Goal: Information Seeking & Learning: Understand process/instructions

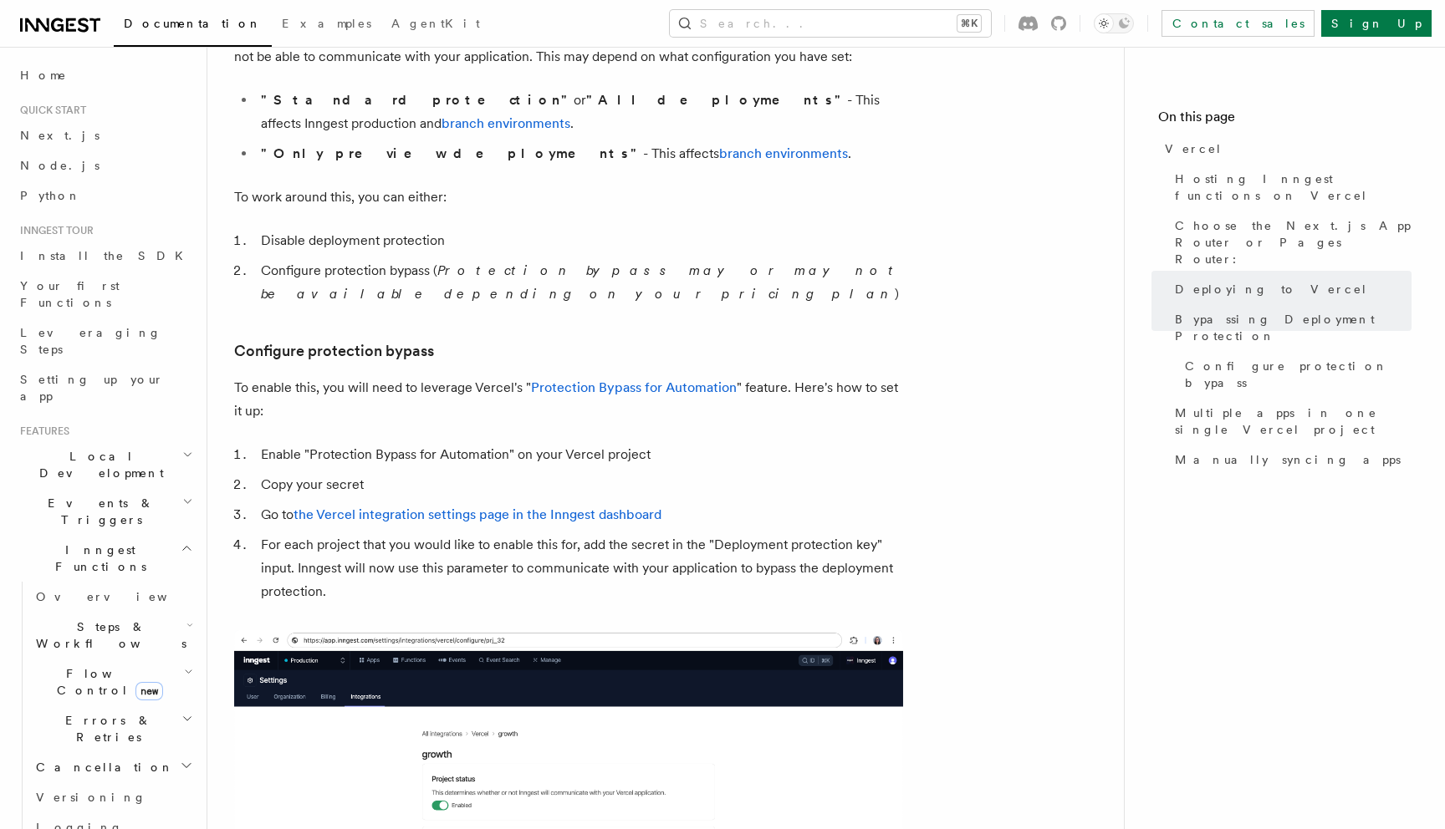
scroll to position [1318, 0]
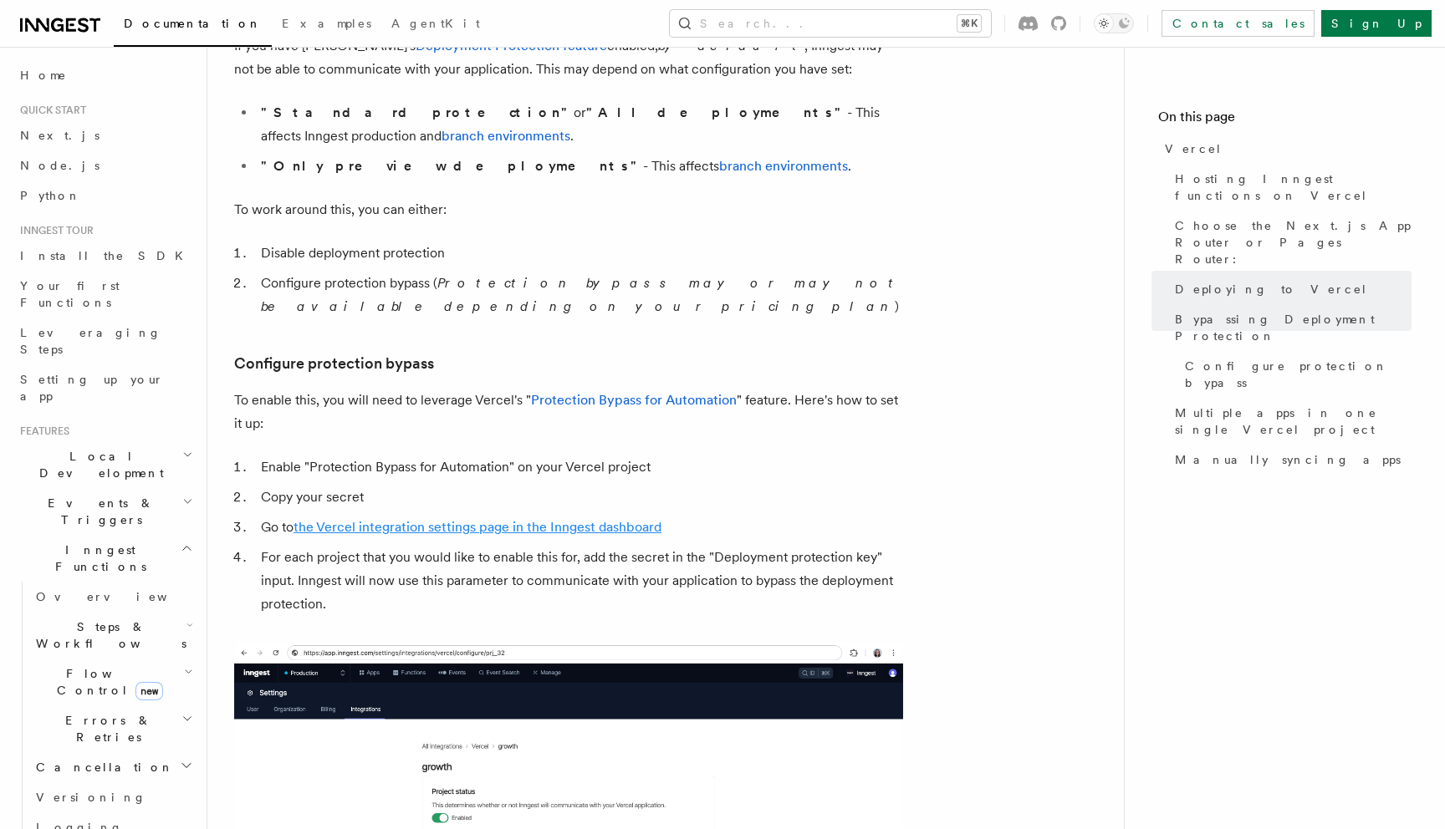
click at [595, 519] on link "the Vercel integration settings page in the Inngest dashboard" at bounding box center [477, 527] width 368 height 16
